Goal: Task Accomplishment & Management: Complete application form

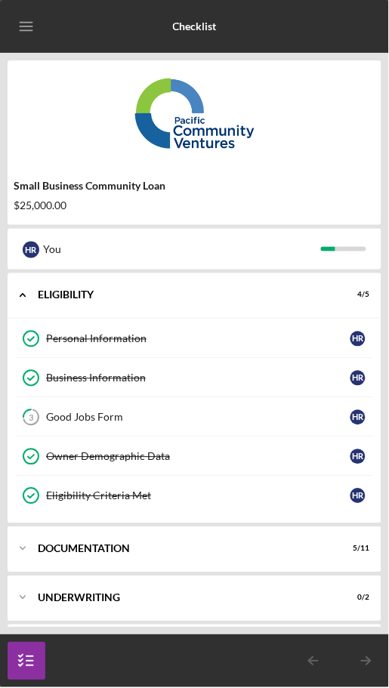
scroll to position [49, 0]
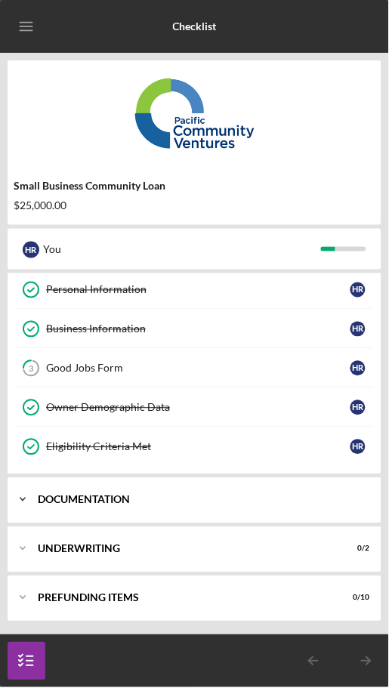
click at [344, 495] on div "Documentation" at bounding box center [200, 499] width 325 height 9
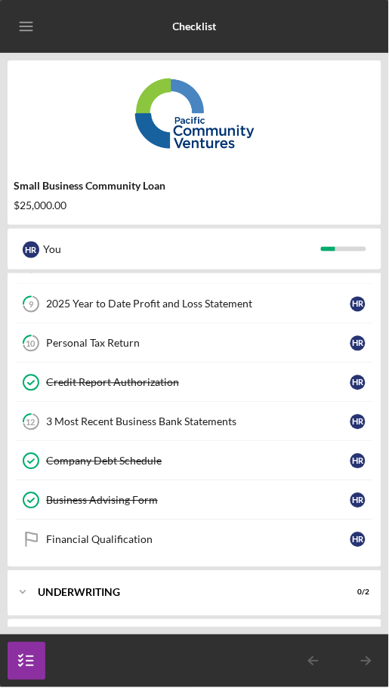
scroll to position [488, 0]
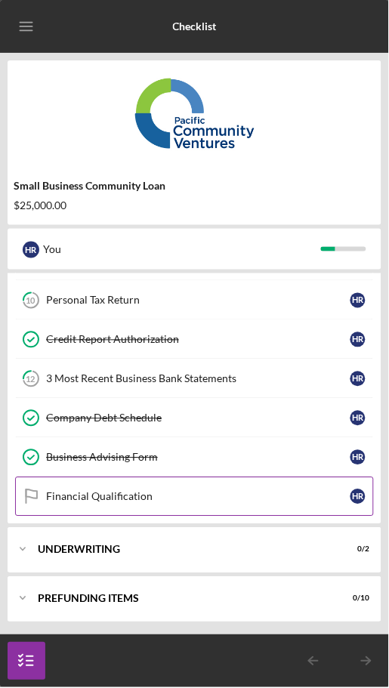
click at [257, 503] on link "Financial Qualification Financial Qualification H R" at bounding box center [194, 496] width 358 height 39
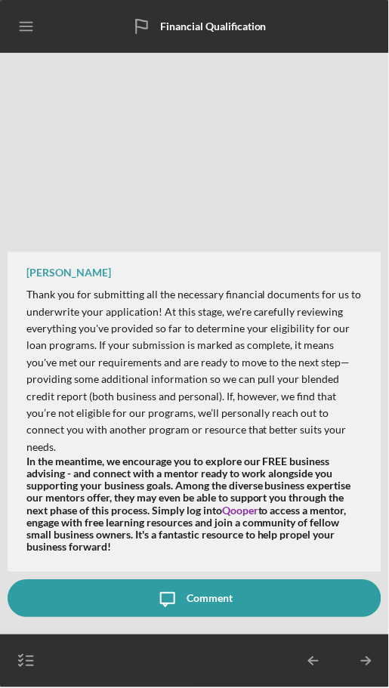
click at [330, 669] on icon "Icon/Table Pagination Arrow" at bounding box center [313, 661] width 38 height 38
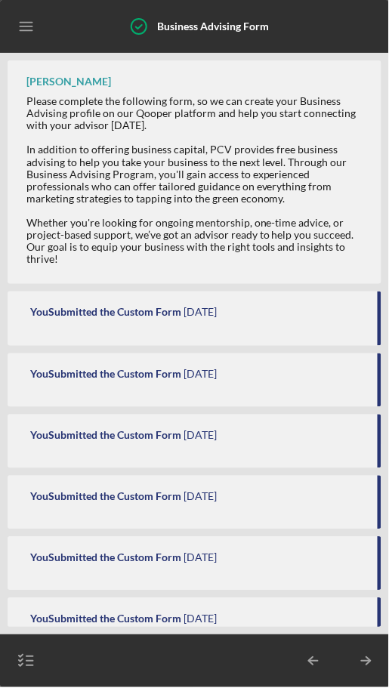
scroll to position [337, 0]
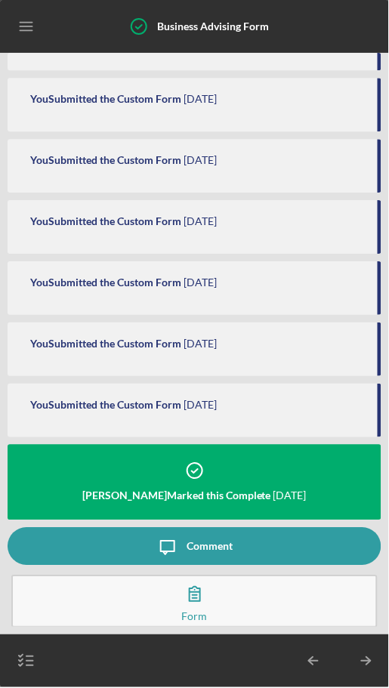
click at [278, 593] on button "View the Form Form" at bounding box center [194, 601] width 366 height 53
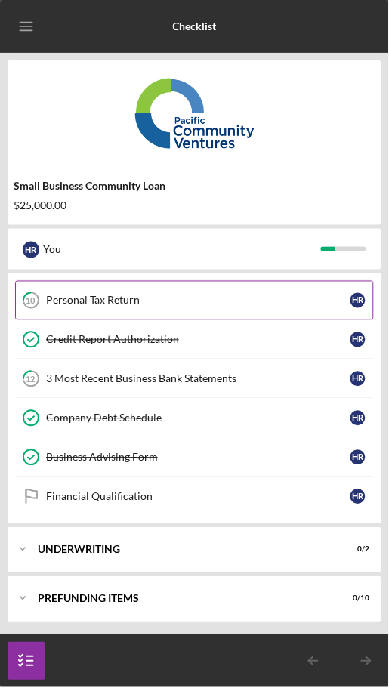
click at [237, 288] on link "10 Personal Tax Return H R" at bounding box center [194, 300] width 358 height 39
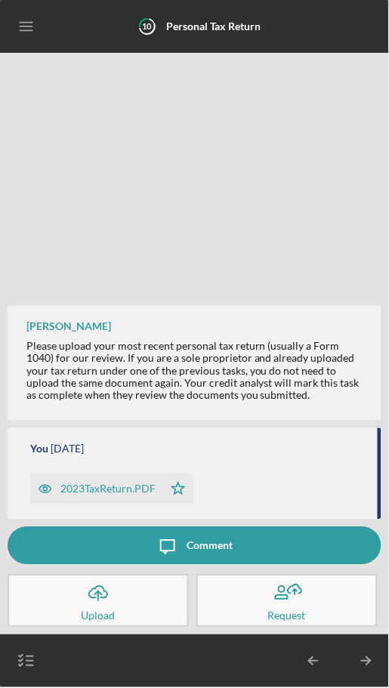
click at [368, 674] on icon "Icon/Table Pagination Arrow" at bounding box center [366, 661] width 38 height 38
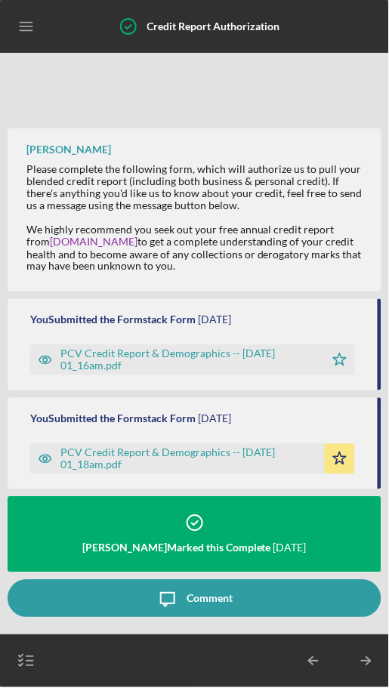
click at [367, 667] on icon "Icon/Table Pagination Arrow" at bounding box center [366, 661] width 38 height 38
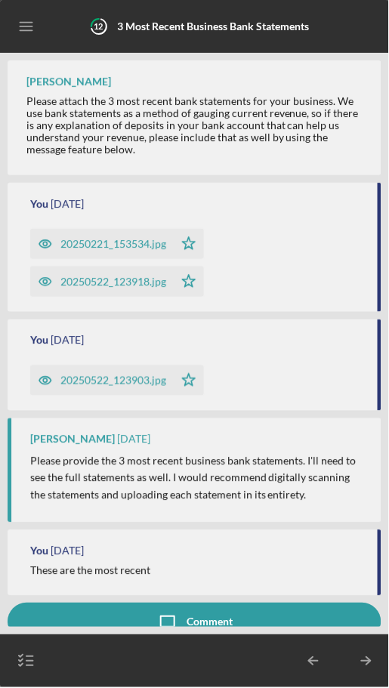
scroll to position [75, 0]
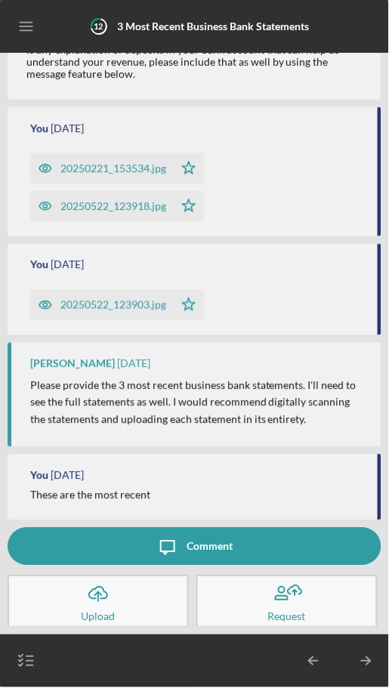
click at [371, 672] on icon "Icon/Table Pagination Arrow" at bounding box center [366, 661] width 38 height 38
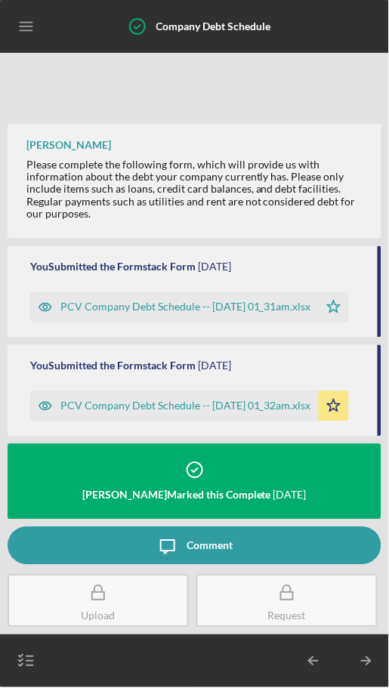
click at [369, 668] on icon "Icon/Table Pagination Arrow" at bounding box center [366, 661] width 38 height 38
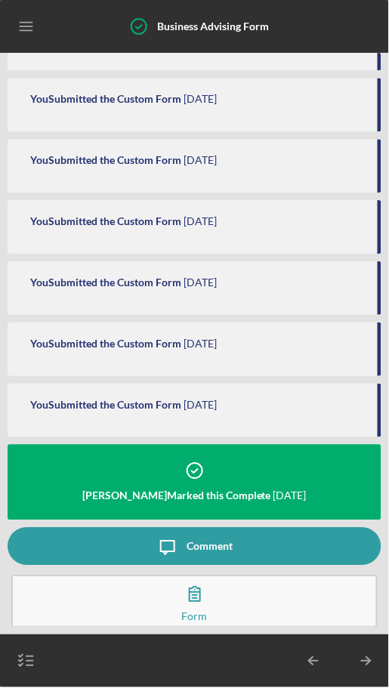
click at [370, 672] on icon "Icon/Table Pagination Arrow" at bounding box center [366, 661] width 38 height 38
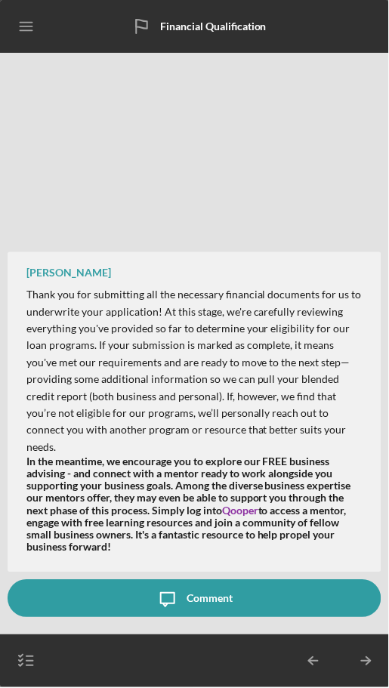
click at [369, 666] on icon "Icon/Table Pagination Arrow" at bounding box center [366, 661] width 38 height 38
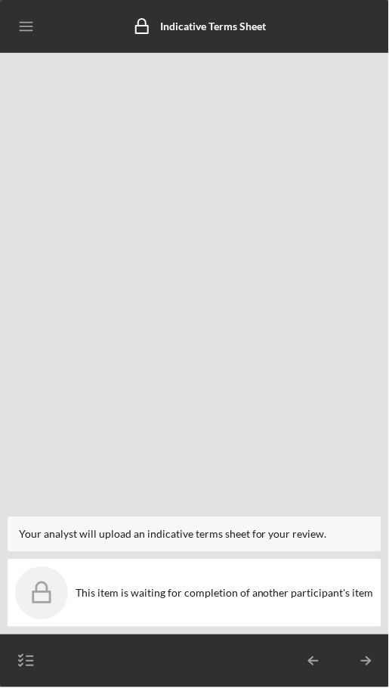
click at [369, 663] on polyline "button" at bounding box center [368, 661] width 5 height 8
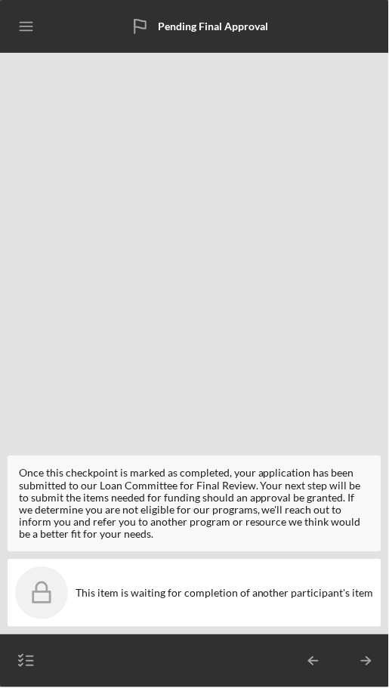
click at [368, 661] on line "button" at bounding box center [365, 661] width 8 height 0
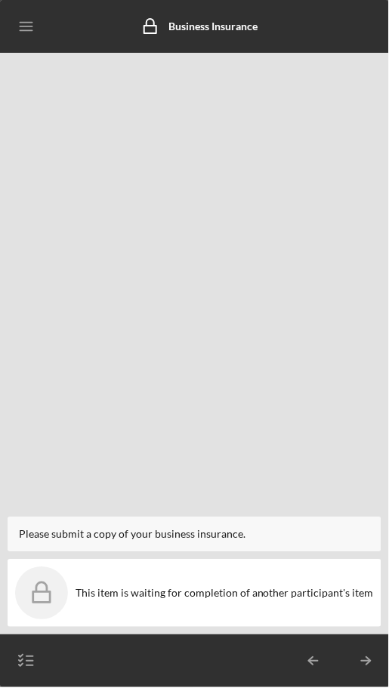
click at [368, 678] on icon "Icon/Table Pagination Arrow" at bounding box center [366, 661] width 38 height 38
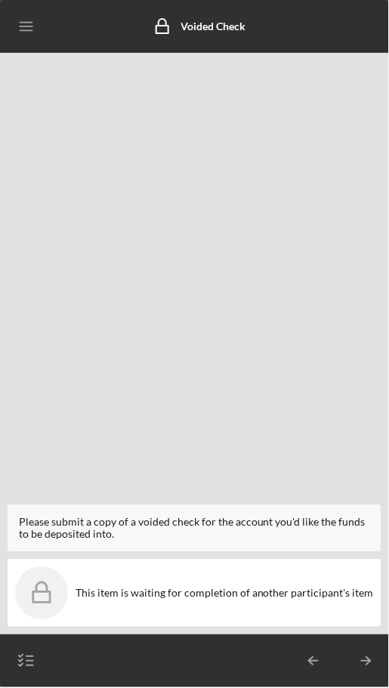
click at [372, 663] on icon "Icon/Table Pagination Arrow" at bounding box center [366, 661] width 38 height 38
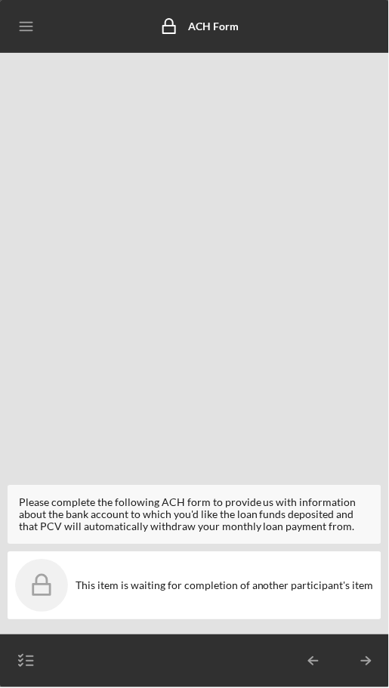
click at [366, 661] on line "button" at bounding box center [365, 661] width 8 height 0
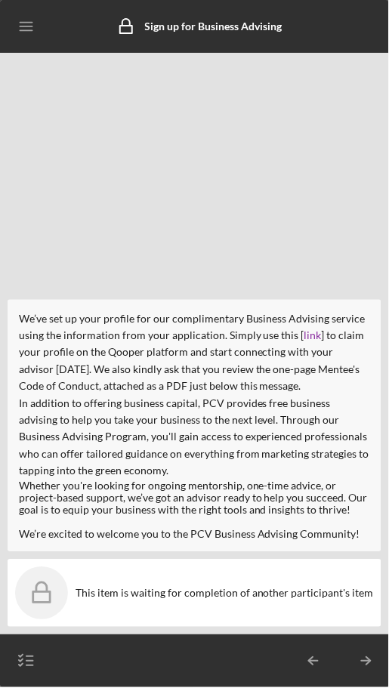
click at [365, 658] on icon "Icon/Table Pagination Arrow" at bounding box center [366, 661] width 38 height 38
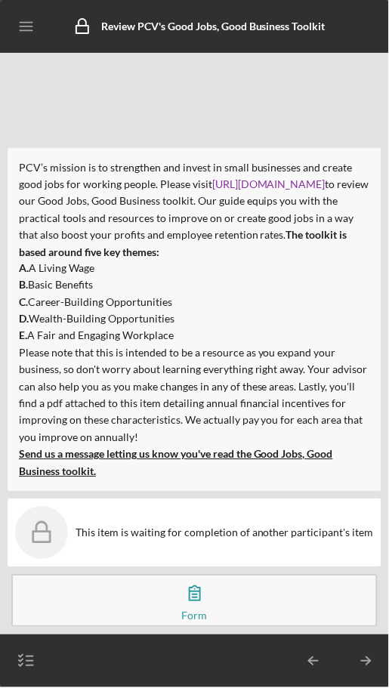
click at [201, 583] on icon "button" at bounding box center [195, 593] width 38 height 38
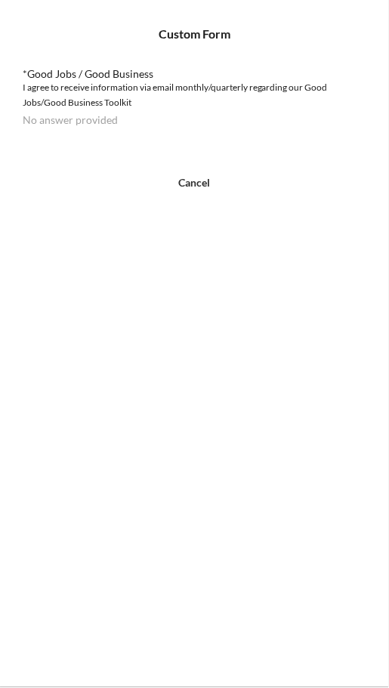
click at [100, 116] on div "No answer provided" at bounding box center [70, 120] width 95 height 12
click at [213, 80] on div "I agree to receive information via email monthly/quarterly regarding our Good J…" at bounding box center [194, 95] width 343 height 30
click at [201, 180] on div "Cancel" at bounding box center [195, 183] width 32 height 38
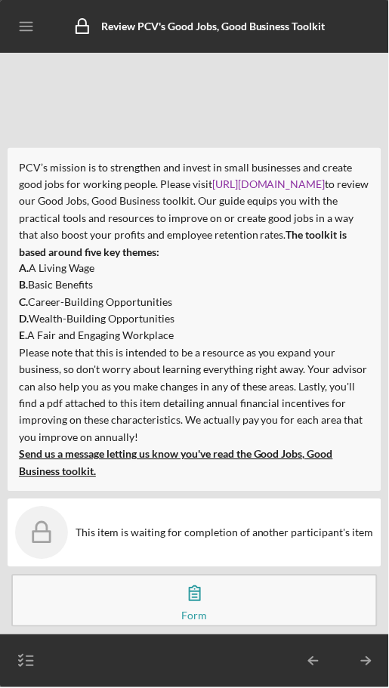
click at [180, 595] on icon "button" at bounding box center [195, 593] width 38 height 38
click at [171, 459] on strong "Send us a message letting us know you've read the Good Jobs, Good Business tool…" at bounding box center [176, 462] width 314 height 29
click at [187, 449] on strong "Send us a message letting us know you've read the Good Jobs, Good Business tool…" at bounding box center [176, 462] width 314 height 29
click at [162, 451] on strong "Send us a message letting us know you've read the Good Jobs, Good Business tool…" at bounding box center [176, 462] width 314 height 29
click at [94, 469] on strong "Send us a message letting us know you've read the Good Jobs, Good Business tool…" at bounding box center [176, 462] width 314 height 29
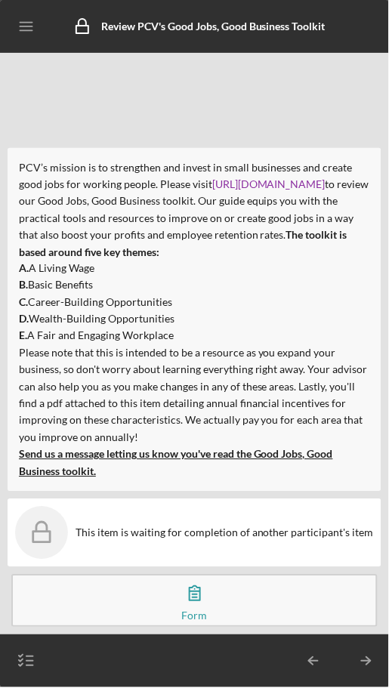
click at [59, 471] on strong "Send us a message letting us know you've read the Good Jobs, Good Business tool…" at bounding box center [176, 462] width 314 height 29
click at [66, 464] on p "Send us a message letting us know you've read the Good Jobs, Good Business tool…" at bounding box center [194, 463] width 351 height 34
click at [63, 447] on p "Send us a message letting us know you've read the Good Jobs, Good Business tool…" at bounding box center [194, 463] width 351 height 34
click at [218, 602] on button "View the Form Form" at bounding box center [194, 600] width 366 height 53
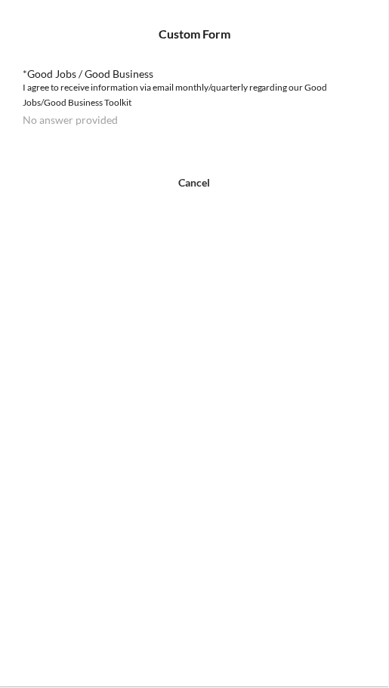
click at [208, 183] on div "Cancel" at bounding box center [195, 183] width 32 height 38
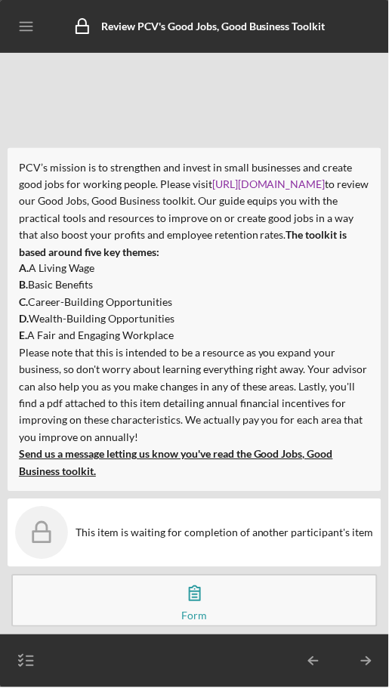
click at [226, 527] on div "This item is waiting for completion of another participant's item" at bounding box center [224, 533] width 298 height 12
click at [220, 185] on link "[URL][DOMAIN_NAME]" at bounding box center [268, 183] width 113 height 13
click at [26, 23] on line "button" at bounding box center [26, 23] width 12 height 0
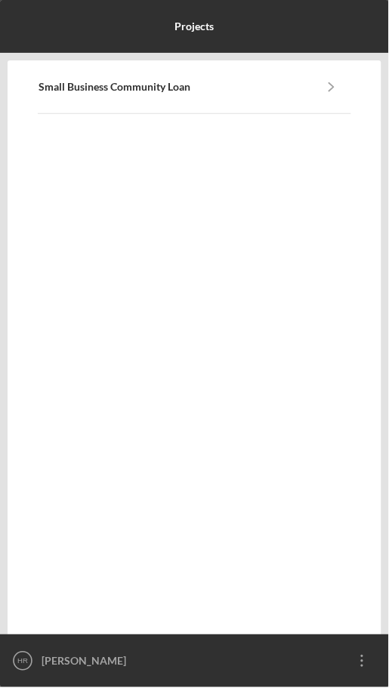
click at [367, 654] on icon "Icon/Overflow" at bounding box center [362, 661] width 38 height 38
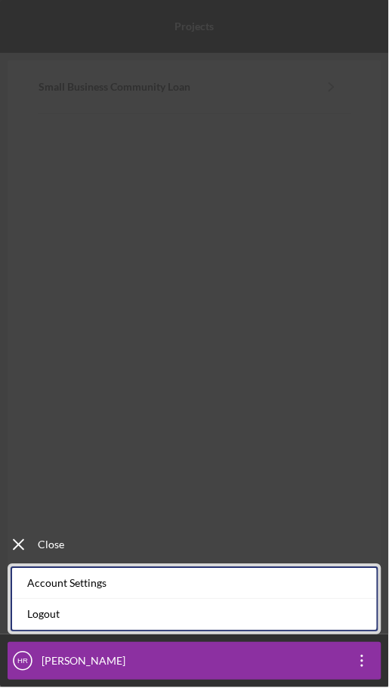
click at [361, 657] on icon "button" at bounding box center [362, 661] width 2 height 12
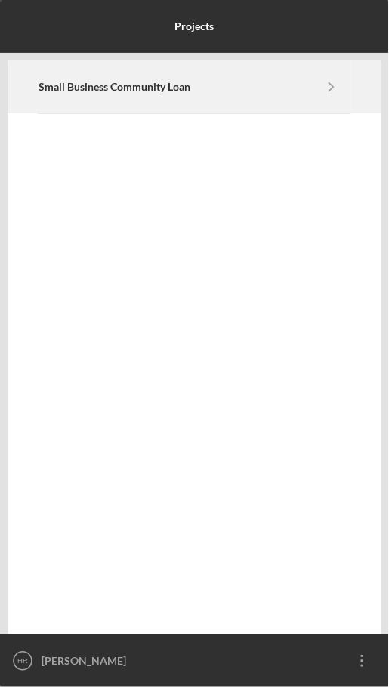
click at [331, 82] on icon "Icon/Navigate" at bounding box center [332, 86] width 34 height 34
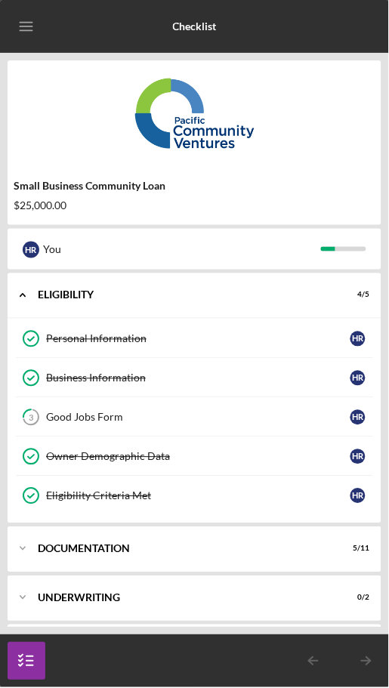
scroll to position [49, 0]
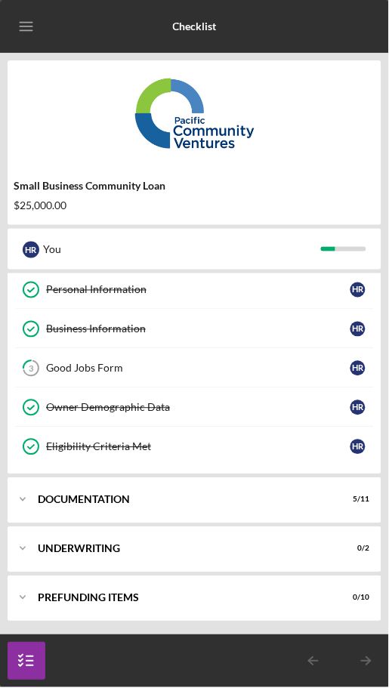
click at [33, 661] on line "button" at bounding box center [29, 661] width 7 height 0
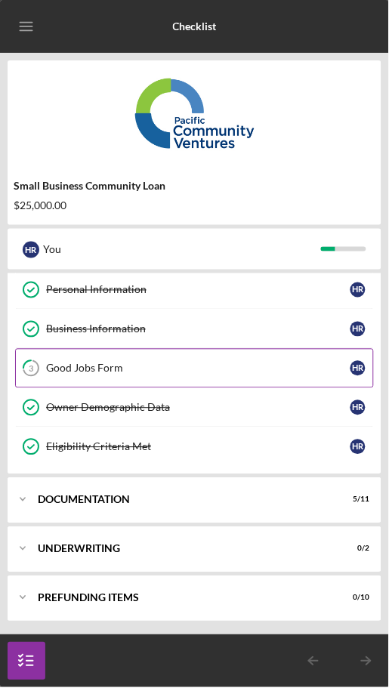
click at [211, 356] on link "3 Good Jobs Form H R" at bounding box center [194, 368] width 358 height 39
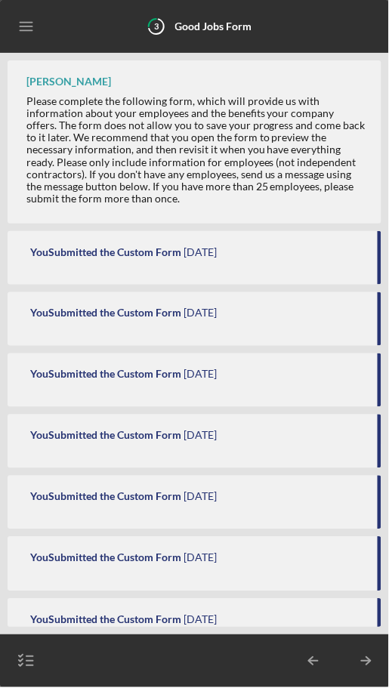
scroll to position [801, 0]
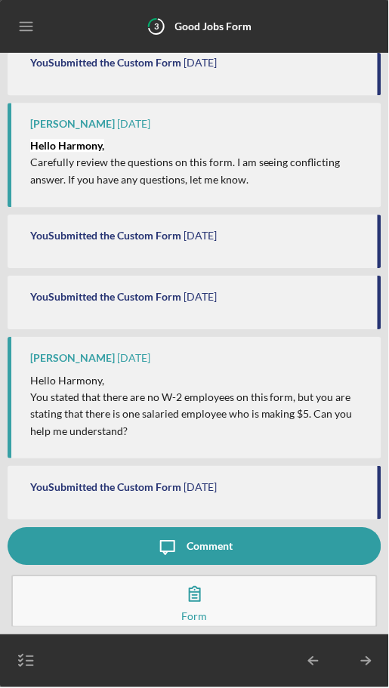
click at [255, 530] on button "Icon/Message Comment" at bounding box center [195, 547] width 374 height 38
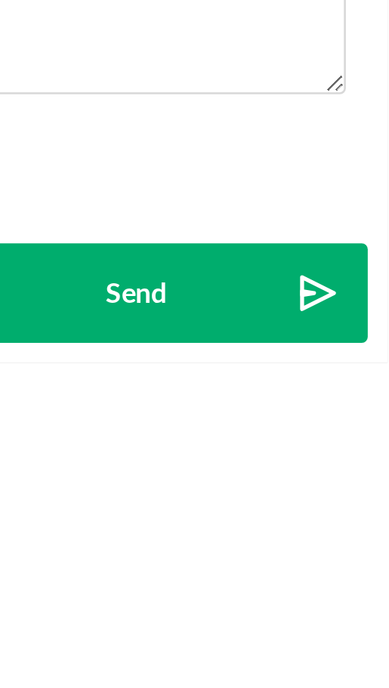
type textarea "I read the form I just didn't sign it"
click at [322, 657] on button "Send Icon/icon-invite-send" at bounding box center [294, 661] width 176 height 38
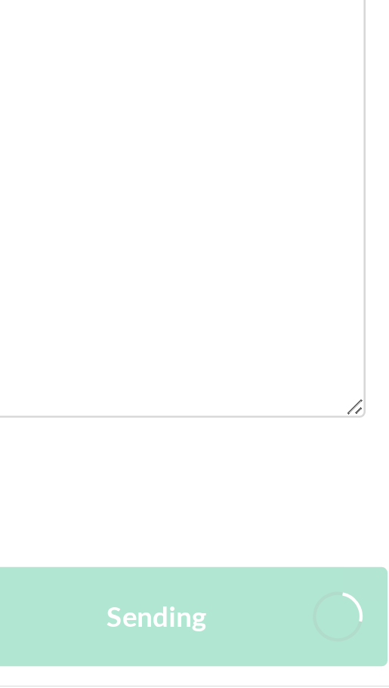
scroll to position [874, 0]
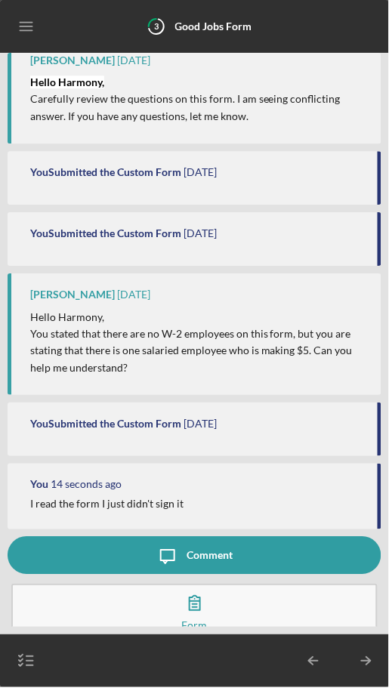
scroll to position [874, 0]
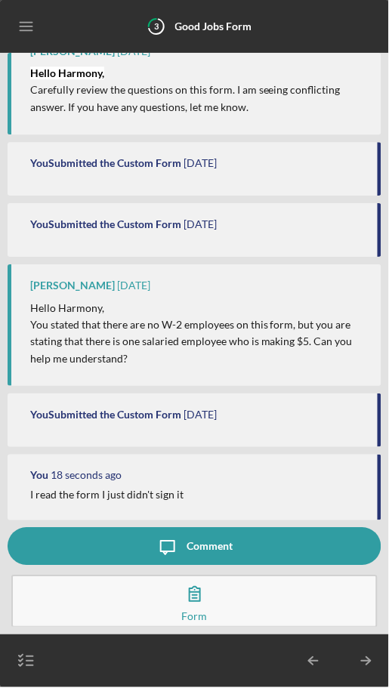
click at [266, 600] on button "Complete the Form Form" at bounding box center [194, 601] width 366 height 53
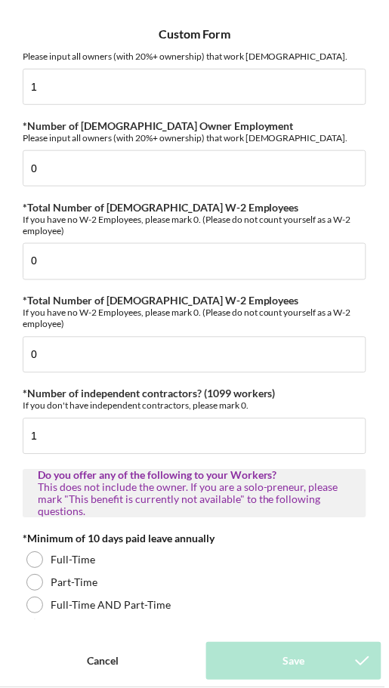
scroll to position [70, 0]
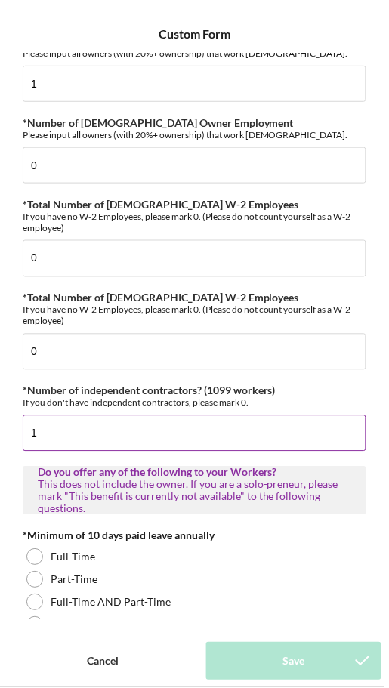
click at [115, 429] on input "1" at bounding box center [194, 433] width 343 height 36
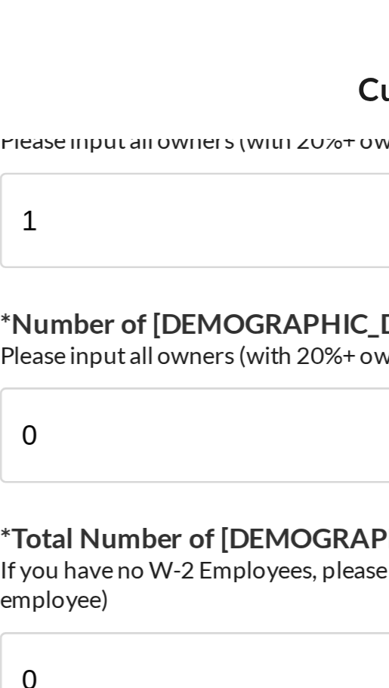
scroll to position [82, 0]
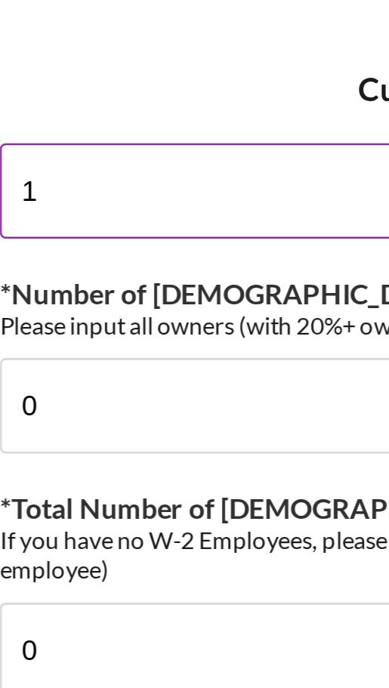
type input "0"
click at [54, 75] on input "1" at bounding box center [194, 72] width 343 height 36
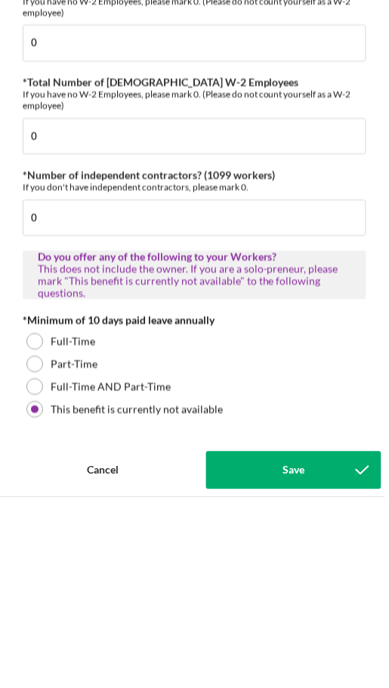
scroll to position [0, 0]
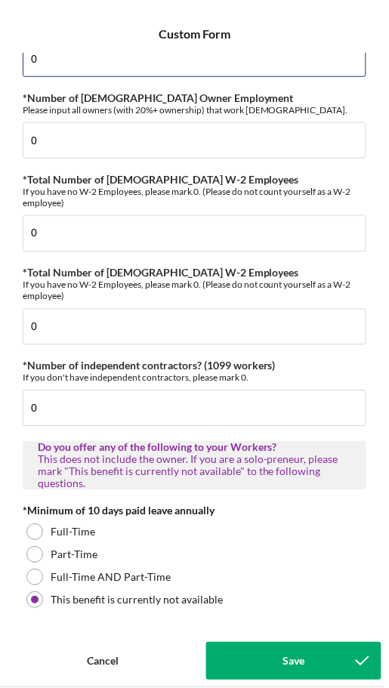
type input "0"
click at [300, 655] on div "Save" at bounding box center [293, 661] width 22 height 38
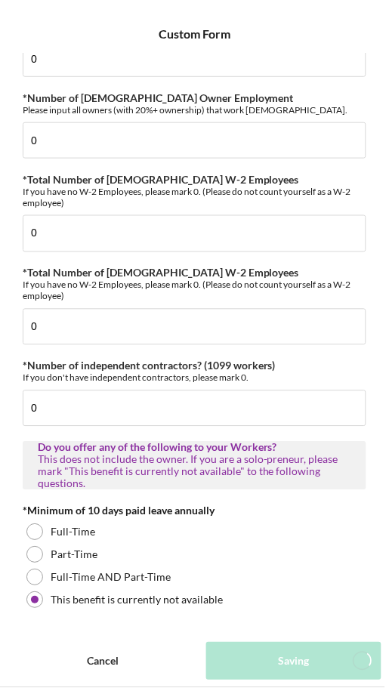
scroll to position [935, 0]
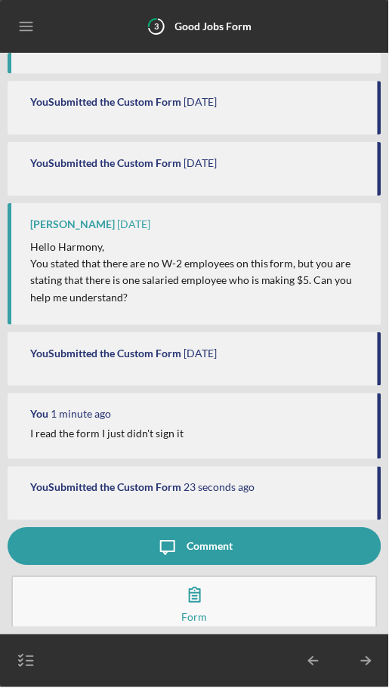
click at [368, 661] on line "button" at bounding box center [365, 661] width 8 height 0
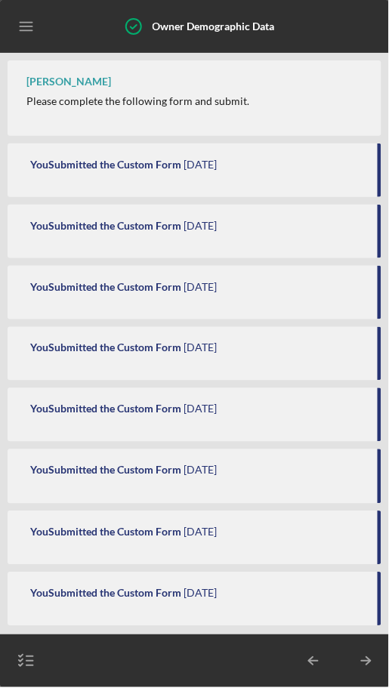
scroll to position [249, 0]
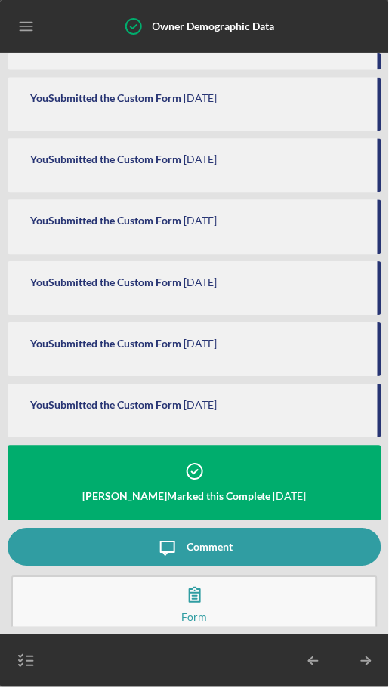
click at [371, 667] on icon "Icon/Table Pagination Arrow" at bounding box center [366, 661] width 38 height 38
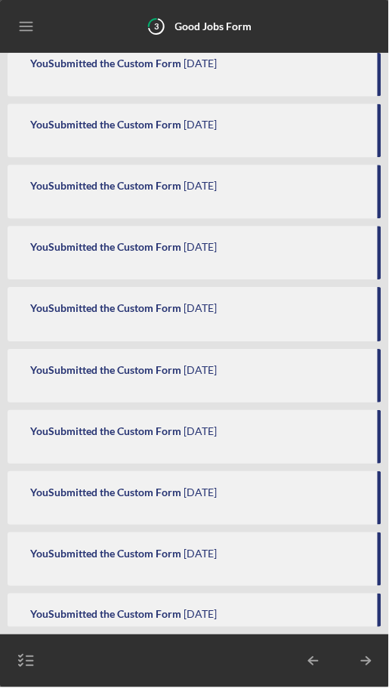
scroll to position [935, 0]
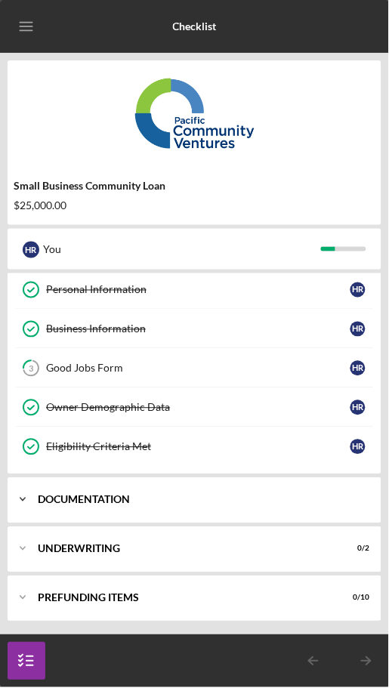
click at [242, 484] on div "Icon/Expander Documentation 5 / 11" at bounding box center [195, 499] width 374 height 45
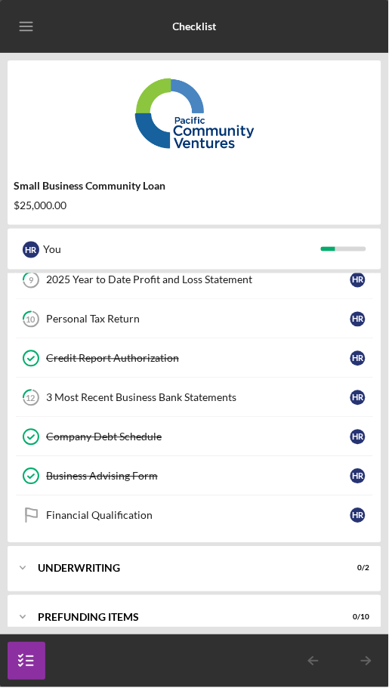
scroll to position [488, 0]
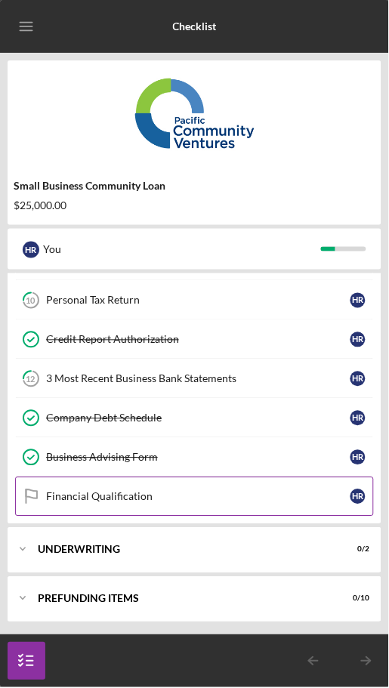
click at [223, 497] on div "Financial Qualification" at bounding box center [198, 497] width 304 height 12
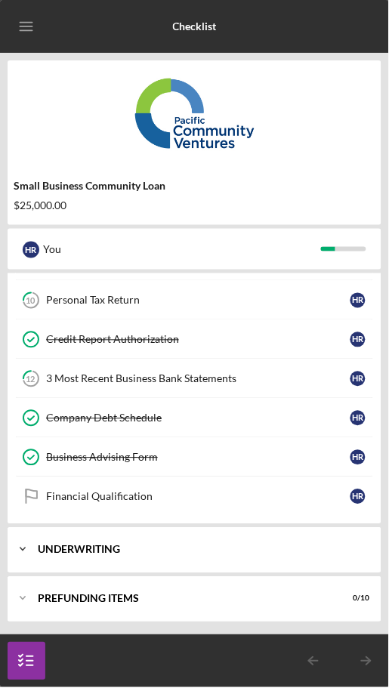
click at [364, 546] on div "Underwriting" at bounding box center [204, 549] width 332 height 9
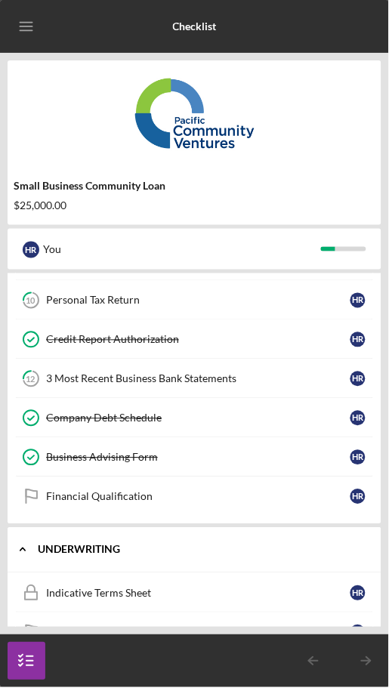
scroll to position [574, 0]
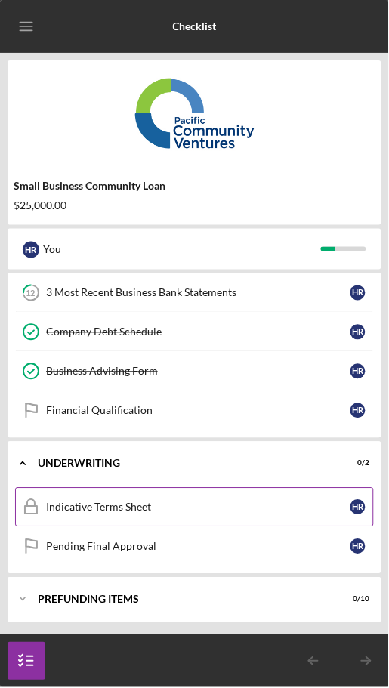
click at [278, 512] on link "Indicative Terms Sheet Indicative Terms Sheet H R" at bounding box center [194, 507] width 358 height 39
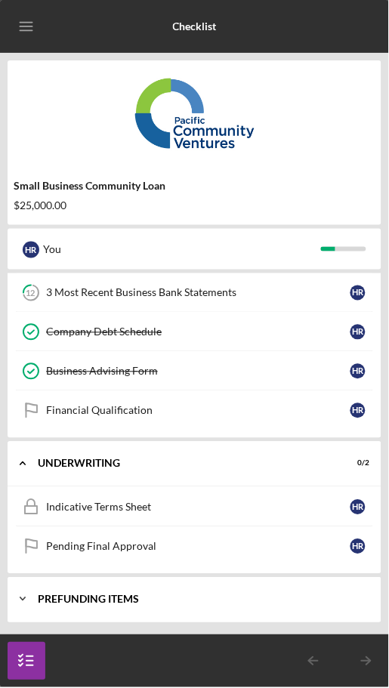
click at [315, 610] on div "Icon/Expander Prefunding Items 0 / 10" at bounding box center [195, 599] width 374 height 45
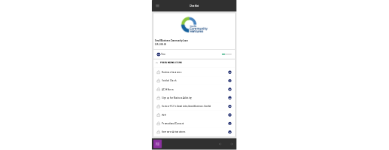
scroll to position [974, 0]
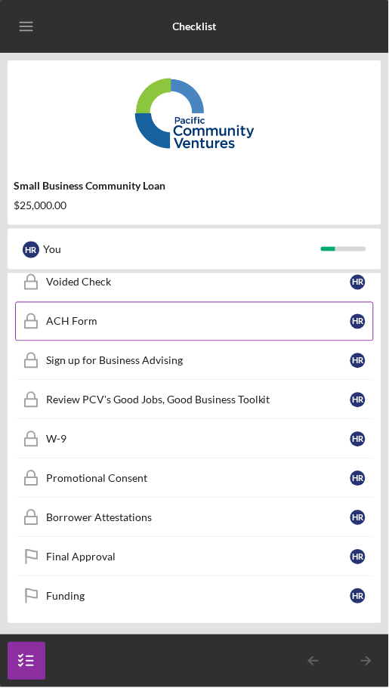
click at [352, 314] on div "H R" at bounding box center [361, 321] width 23 height 15
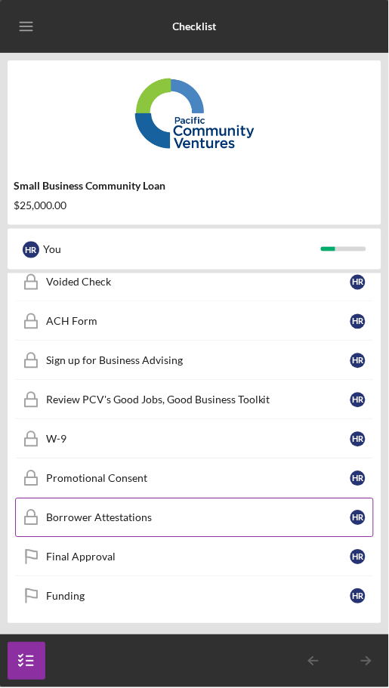
click at [322, 500] on link "Borrower Attestations Borrower Attestations H R" at bounding box center [194, 517] width 358 height 39
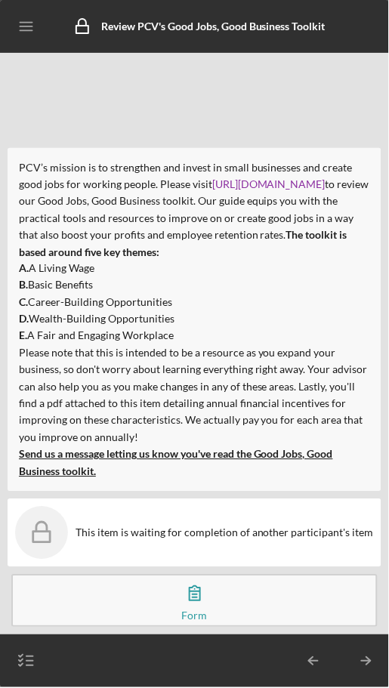
click at [20, 30] on line "button" at bounding box center [26, 30] width 12 height 0
